Goal: Task Accomplishment & Management: Manage account settings

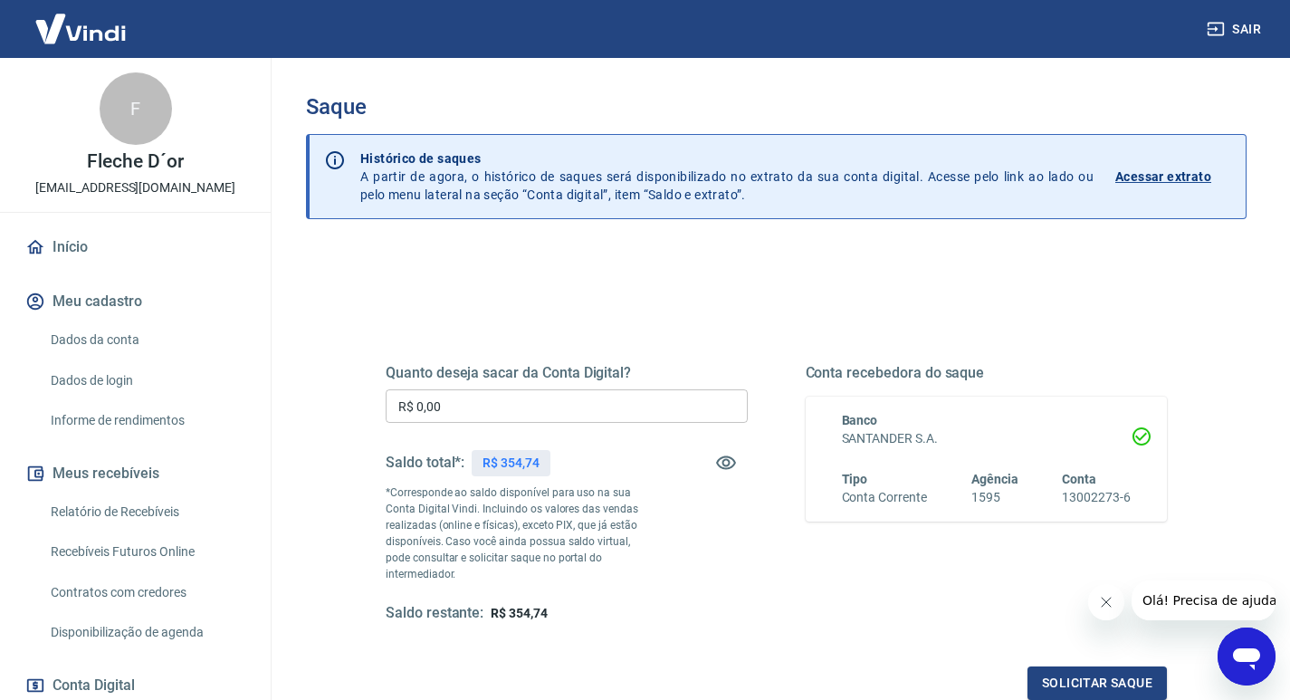
click at [117, 37] on img at bounding box center [81, 28] width 118 height 55
